Goal: Transaction & Acquisition: Download file/media

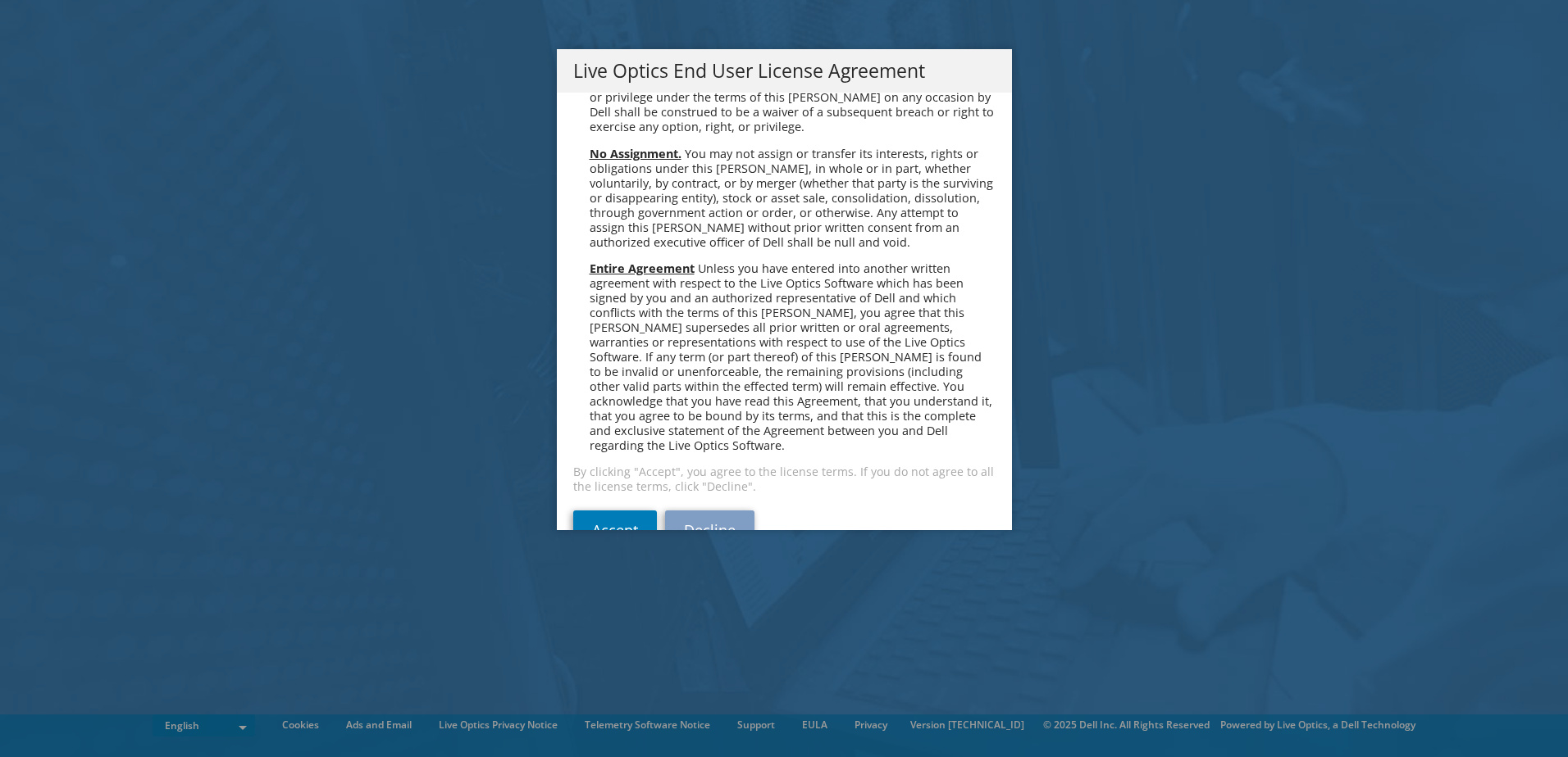
scroll to position [6199, 0]
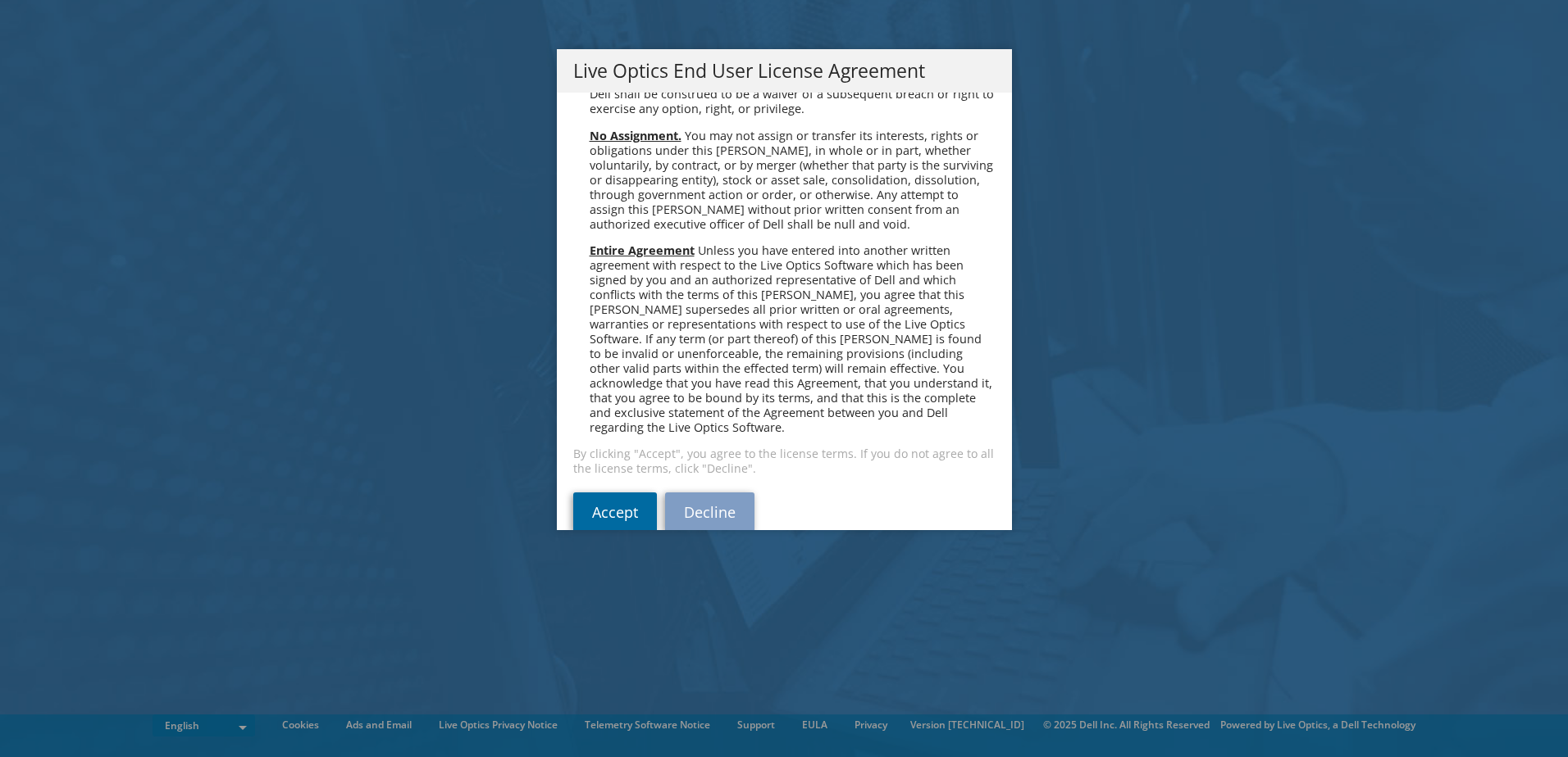
click at [608, 493] on link "Accept" at bounding box center [615, 512] width 84 height 40
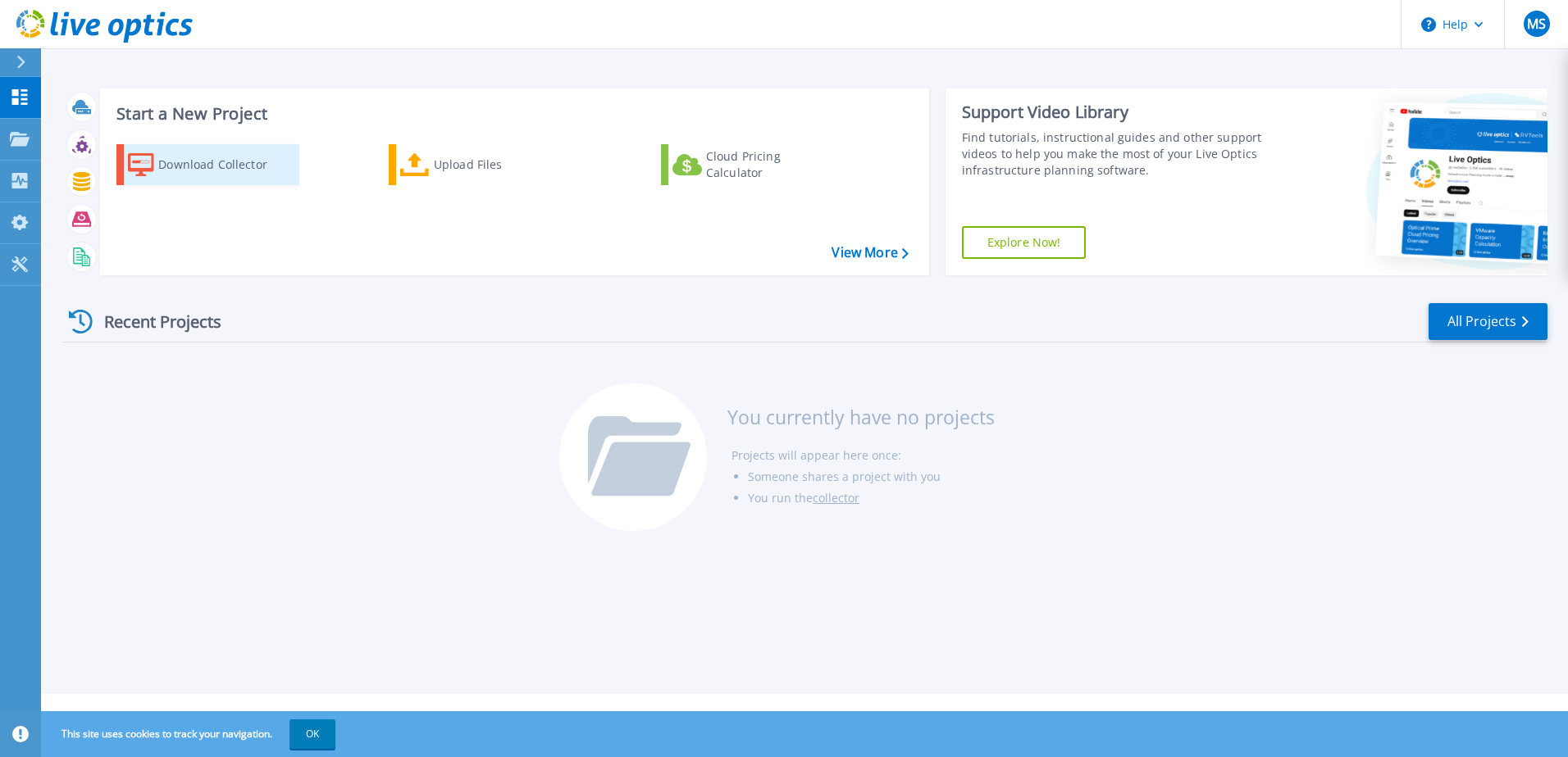
click at [174, 179] on div "Download Collector" at bounding box center [223, 164] width 131 height 32
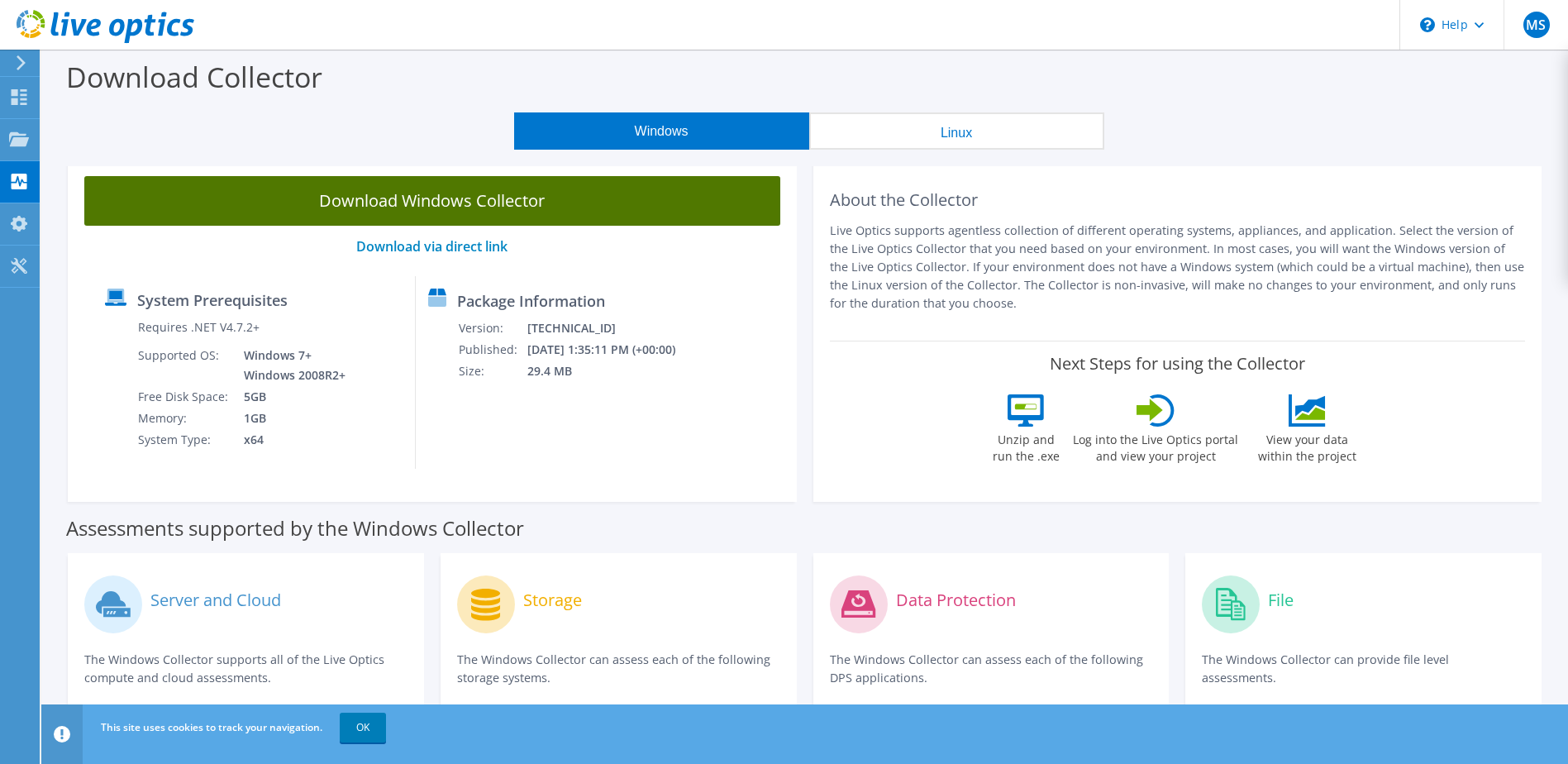
click at [507, 199] on link "Download Windows Collector" at bounding box center [432, 201] width 696 height 50
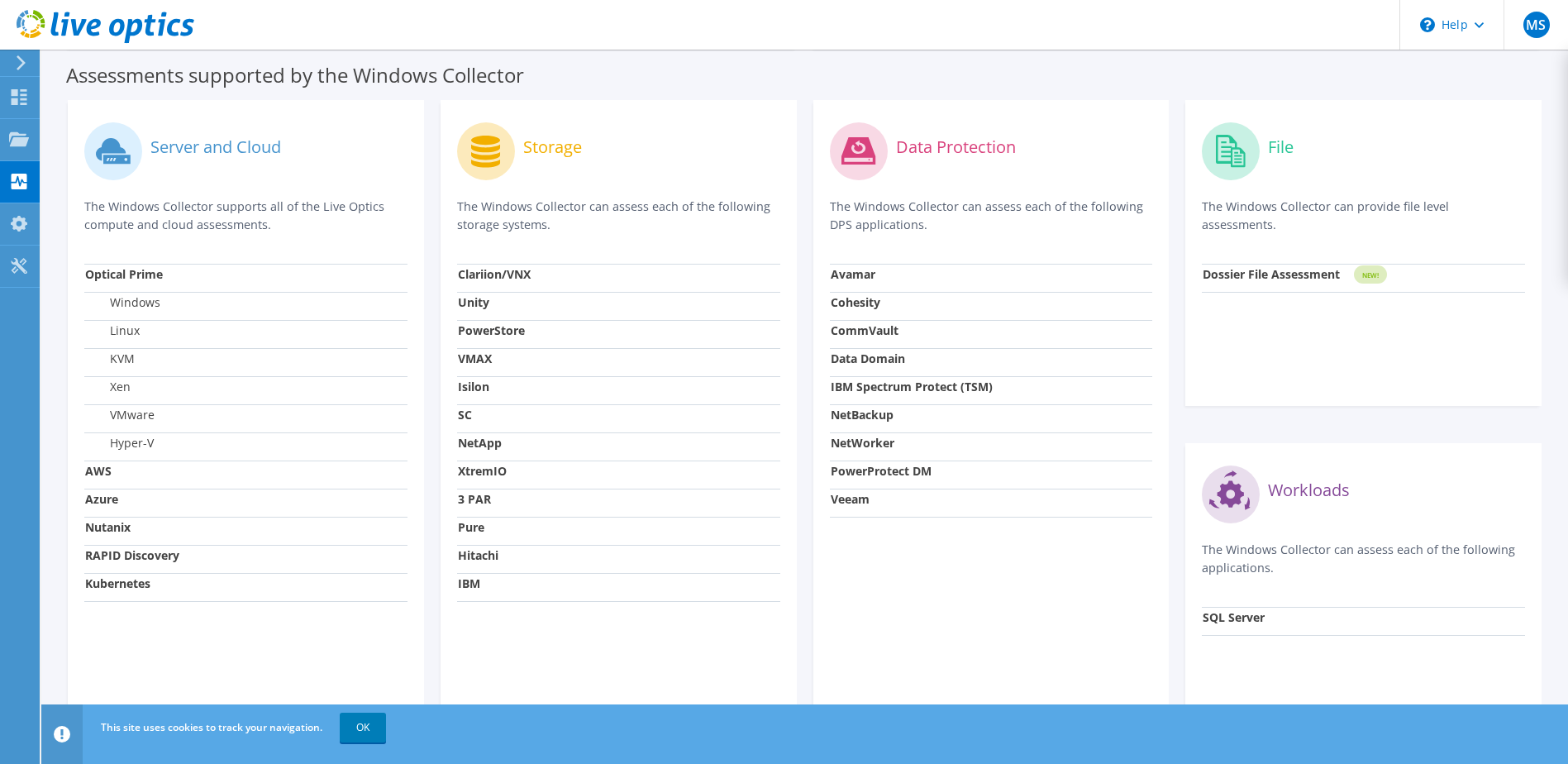
scroll to position [523, 0]
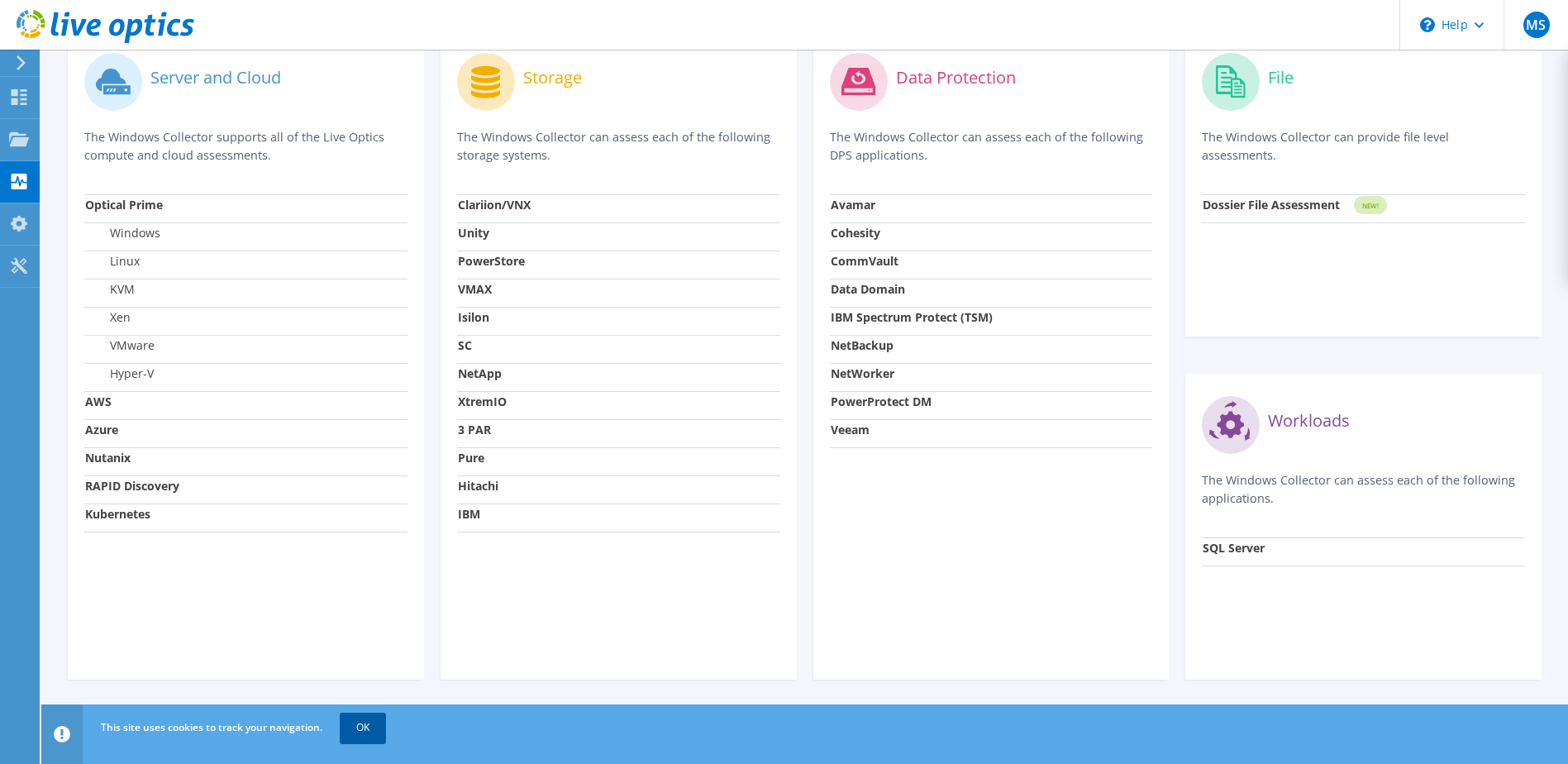
click at [376, 719] on link "OK" at bounding box center [362, 728] width 46 height 30
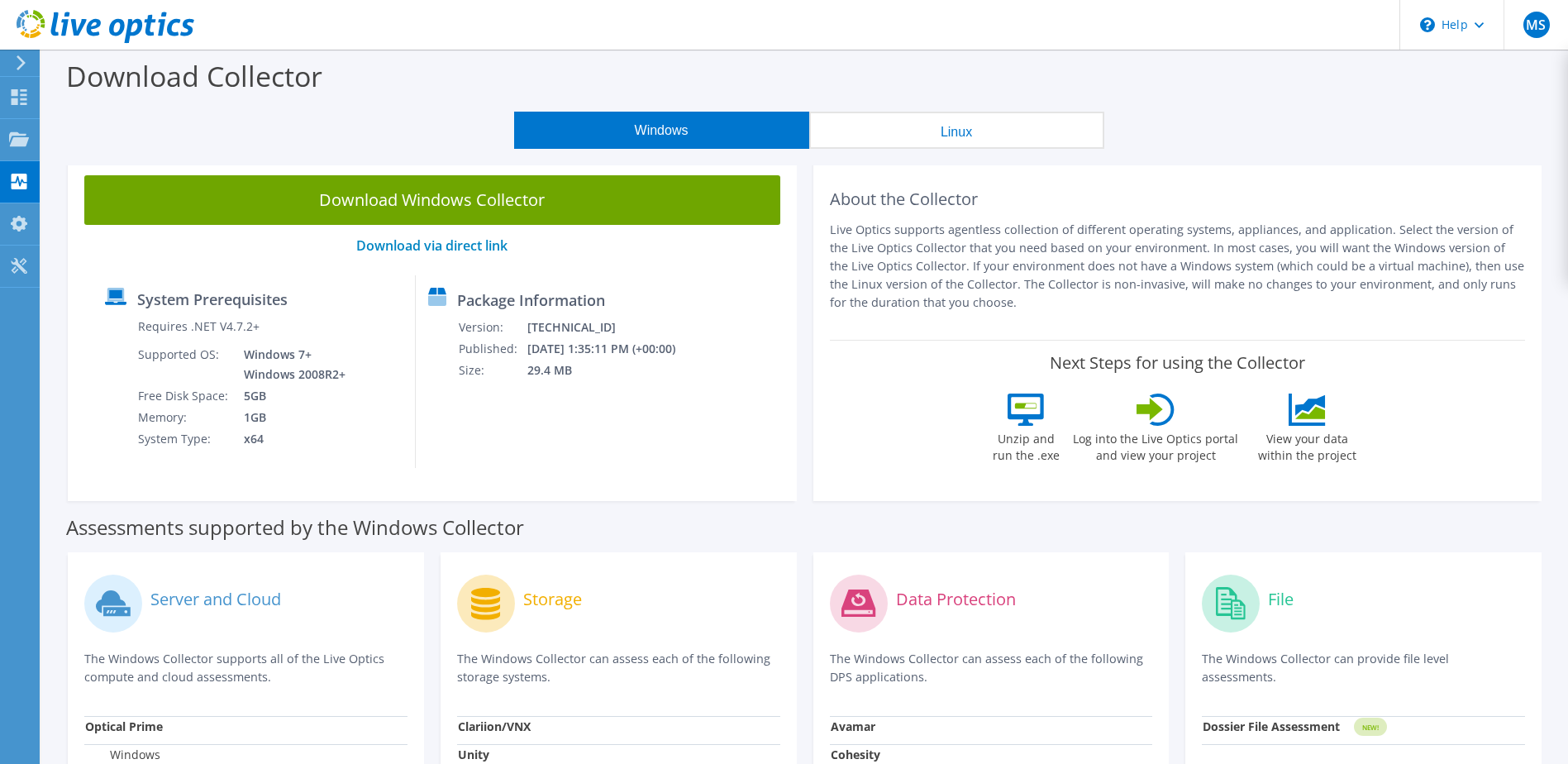
scroll to position [0, 0]
click at [872, 59] on div "Download Collector" at bounding box center [805, 81] width 1511 height 63
